Goal: Navigation & Orientation: Find specific page/section

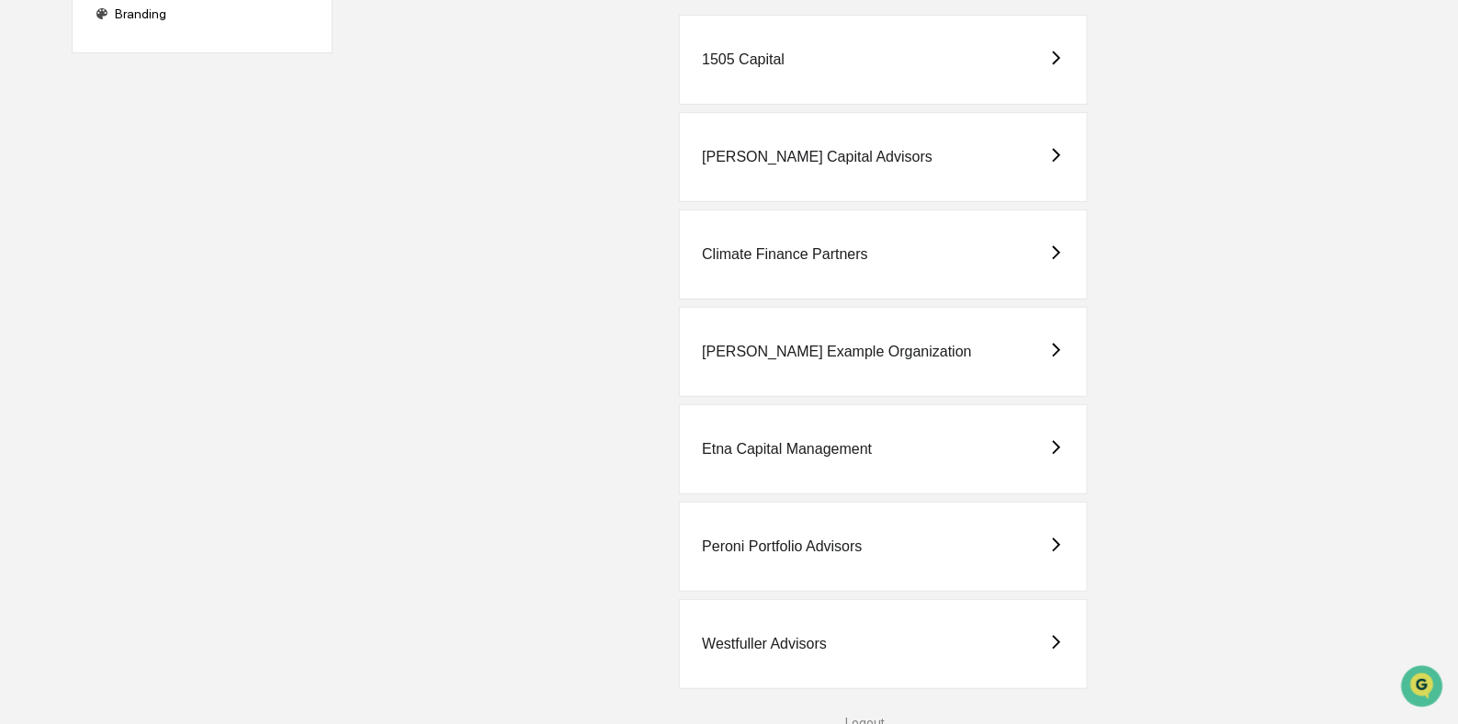
scroll to position [220, 0]
click at [831, 623] on div "Westfuller Advisors" at bounding box center [883, 641] width 409 height 90
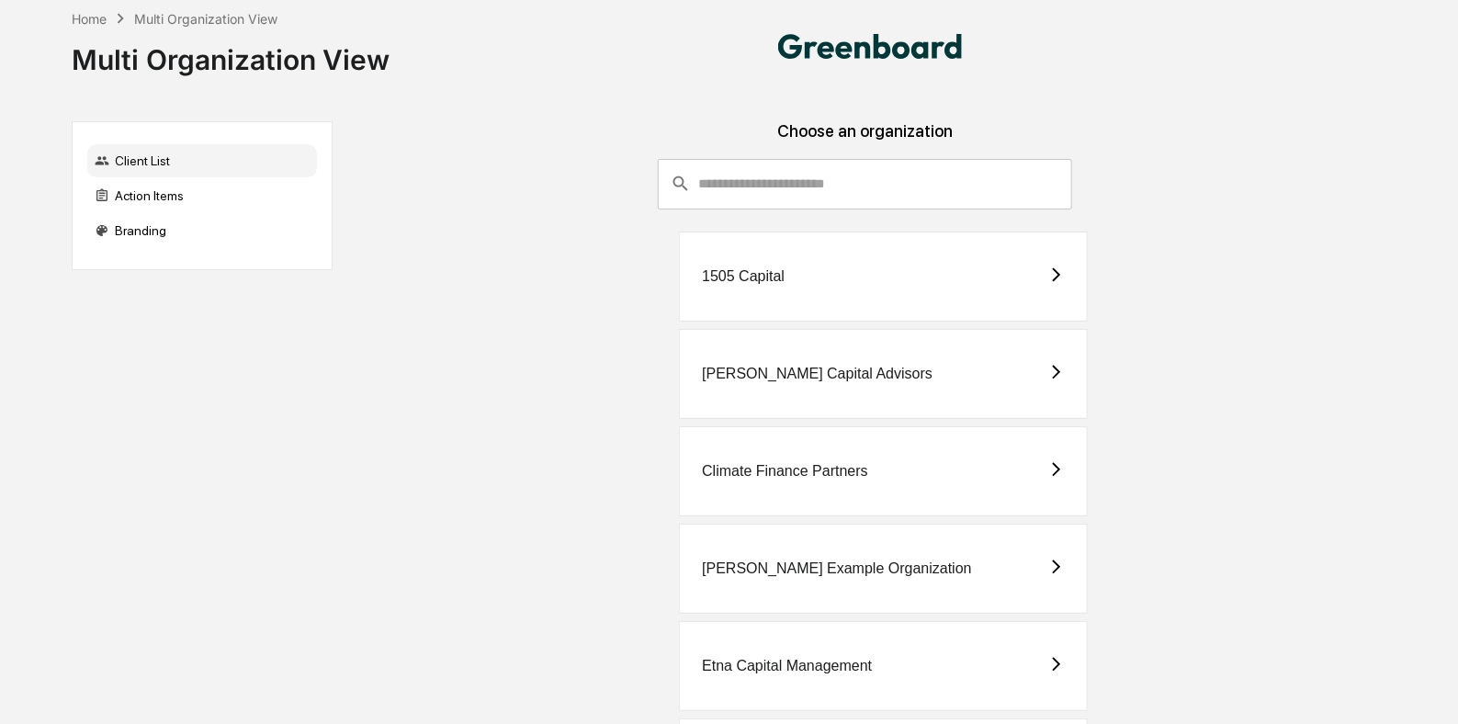
scroll to position [220, 0]
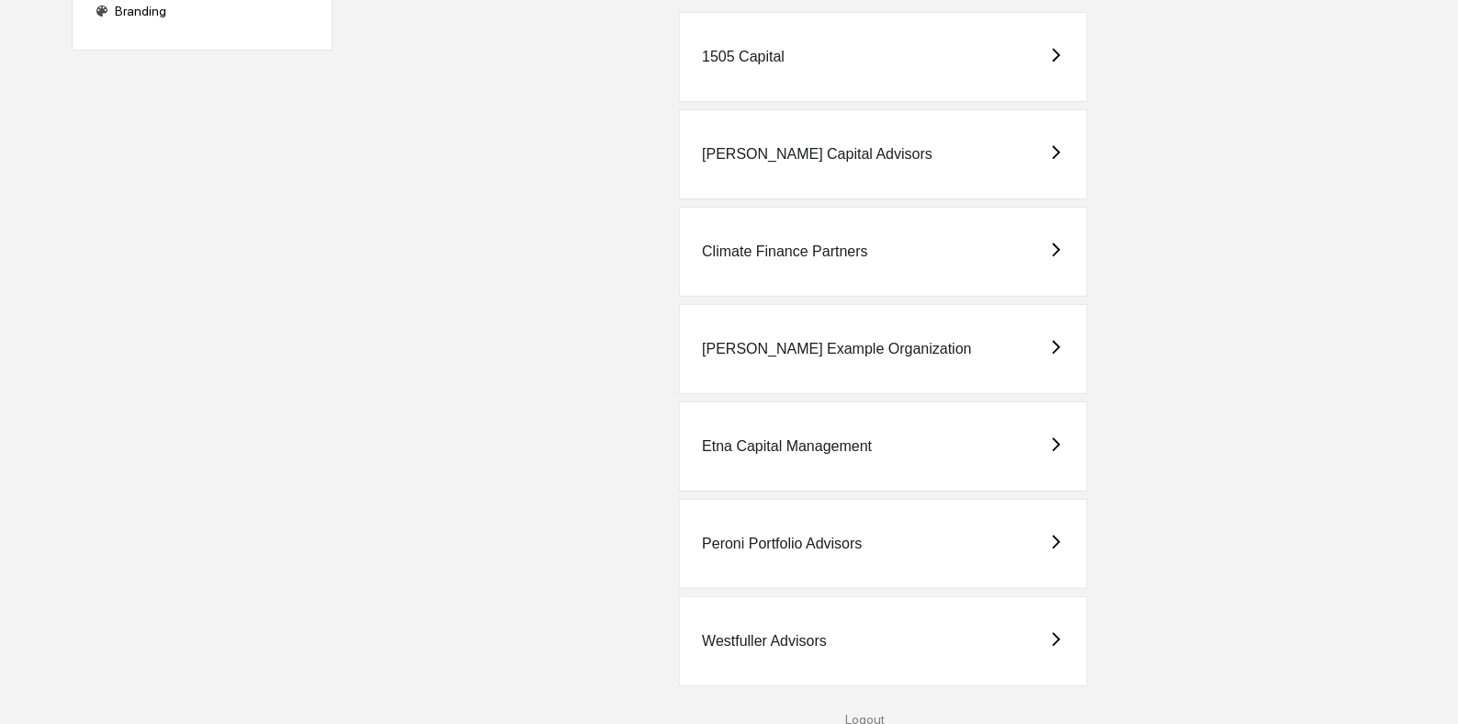
click at [842, 630] on div "Westfuller Advisors" at bounding box center [883, 641] width 409 height 90
